Goal: Navigation & Orientation: Find specific page/section

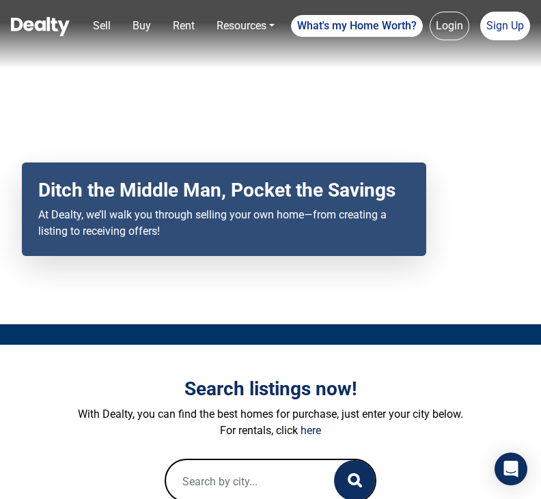
click at [250, 165] on div "Your browser does not support the video tag. Ditch the Middle Man, Pocket the S…" at bounding box center [270, 162] width 541 height 324
click at [275, 166] on div "Your browser does not support the video tag. Ditch the Middle Man, Pocket the S…" at bounding box center [270, 162] width 541 height 324
click at [272, 183] on div "Ditch the Middle Man, Pocket the Savings At Dealty, we’ll walk you through sell…" at bounding box center [224, 209] width 404 height 94
click at [298, 180] on div "Ditch the Middle Man, Pocket the Savings At Dealty, we’ll walk you through sell…" at bounding box center [224, 209] width 404 height 94
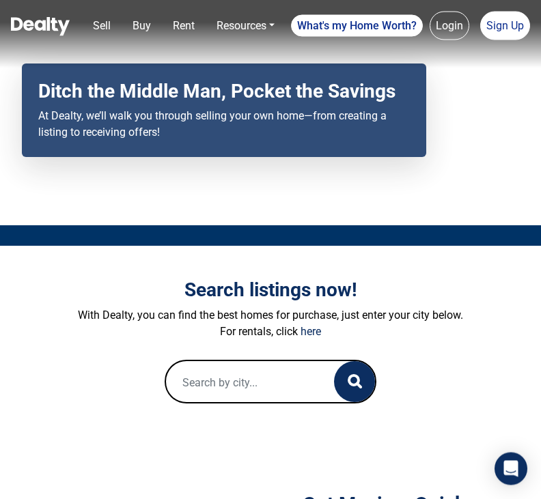
click at [347, 403] on button "button" at bounding box center [354, 382] width 41 height 41
click at [361, 389] on icon "button" at bounding box center [354, 382] width 14 height 14
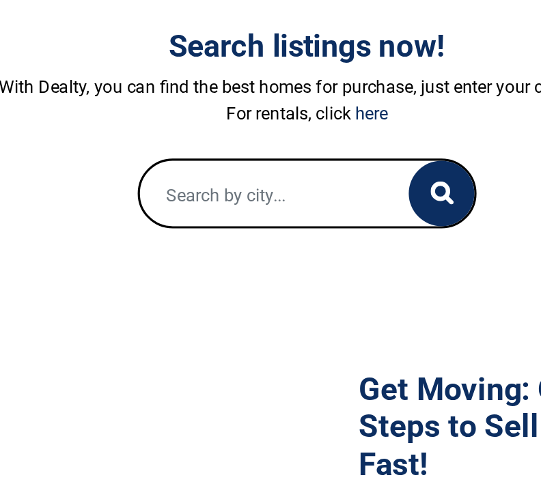
scroll to position [201, 0]
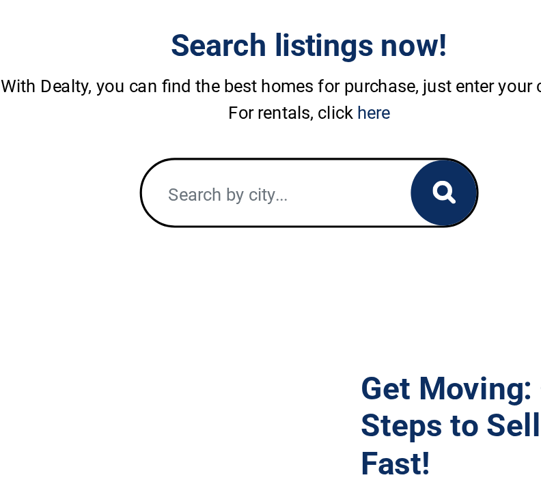
click at [255, 259] on input "text" at bounding box center [249, 281] width 167 height 44
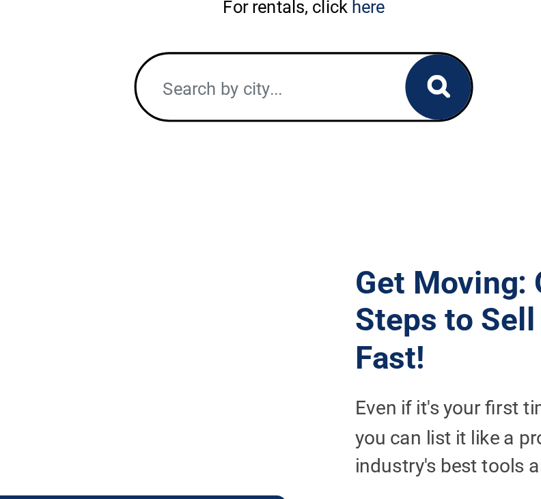
click at [347, 206] on icon "button" at bounding box center [354, 213] width 14 height 14
click at [334, 193] on button "button" at bounding box center [354, 213] width 41 height 41
click at [347, 206] on icon "button" at bounding box center [354, 213] width 14 height 14
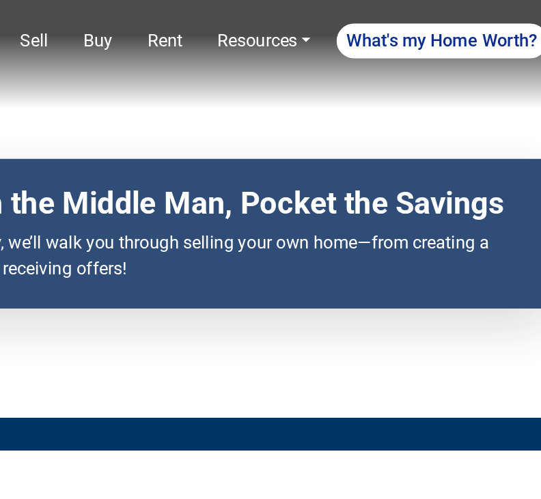
scroll to position [0, 0]
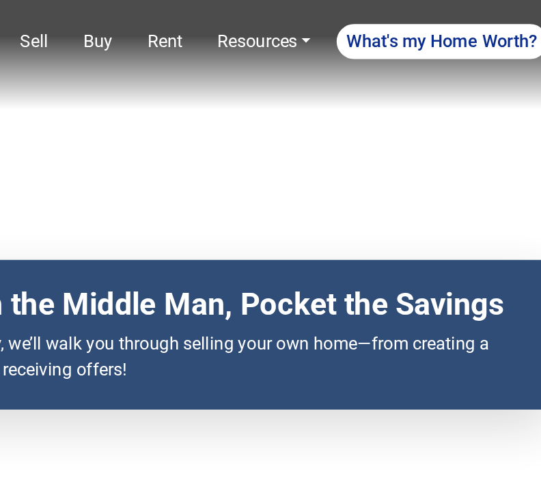
click at [188, 173] on div "Your browser does not support the video tag. Ditch the Middle Man, Pocket the S…" at bounding box center [270, 162] width 541 height 324
click at [194, 177] on div "Ditch the Middle Man, Pocket the Savings At Dealty, we’ll walk you through sell…" at bounding box center [224, 209] width 404 height 94
click at [171, 216] on div "Ditch the Middle Man, Pocket the Savings At Dealty, we’ll walk you through sell…" at bounding box center [224, 209] width 404 height 94
